Goal: Find specific page/section: Find specific page/section

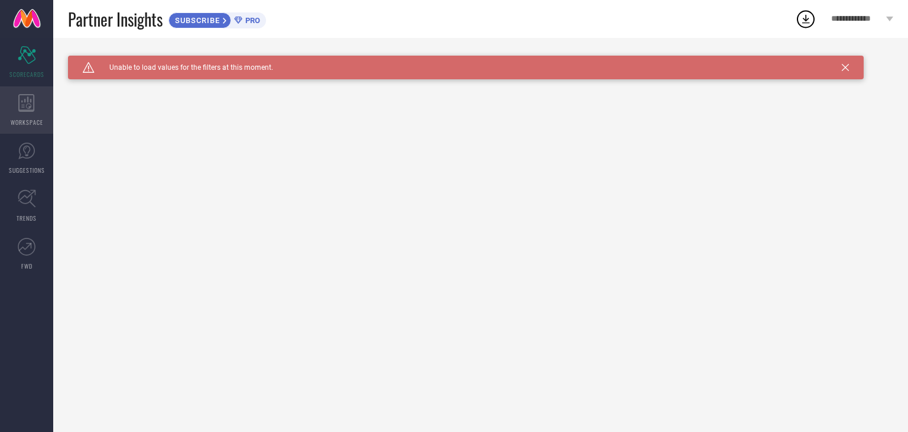
click at [35, 118] on span "WORKSPACE" at bounding box center [27, 122] width 33 height 9
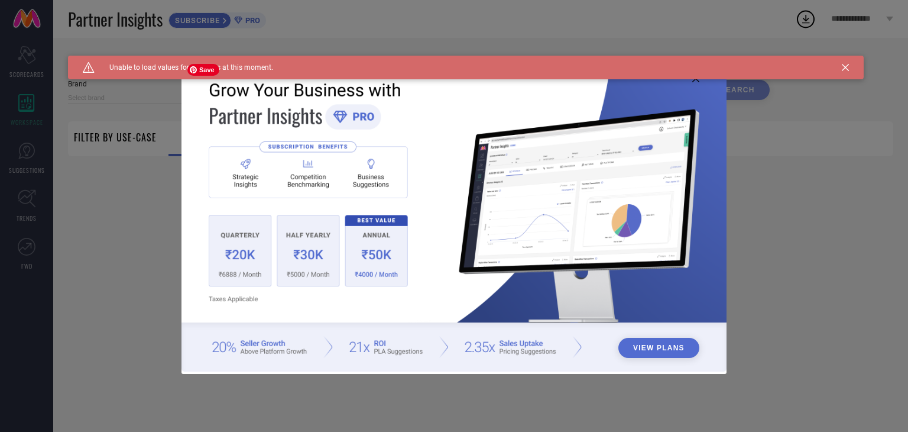
type input "1 STOP FASHION"
type input "All"
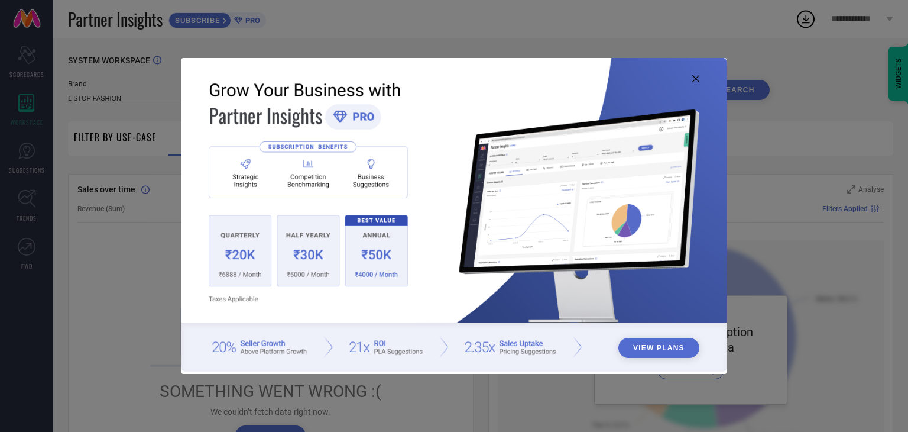
click at [645, 339] on button "View Plans" at bounding box center [659, 348] width 81 height 20
click at [695, 80] on icon at bounding box center [696, 78] width 7 height 7
